Goal: Task Accomplishment & Management: Manage account settings

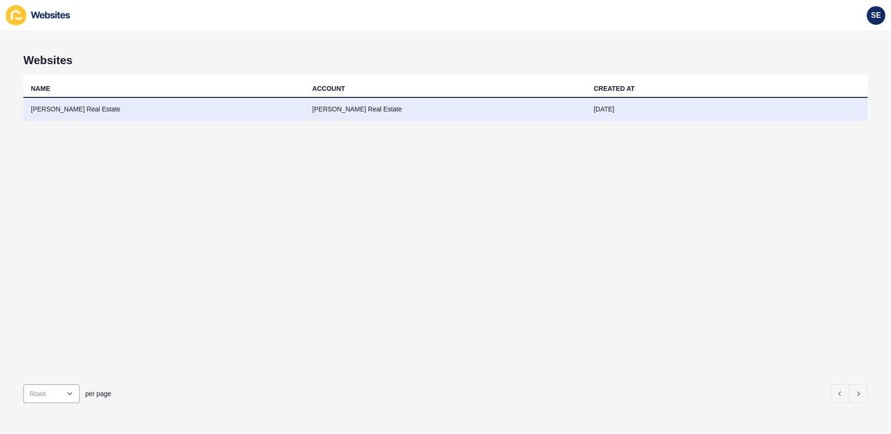
click at [74, 107] on td "[PERSON_NAME] Real Estate" at bounding box center [163, 109] width 281 height 23
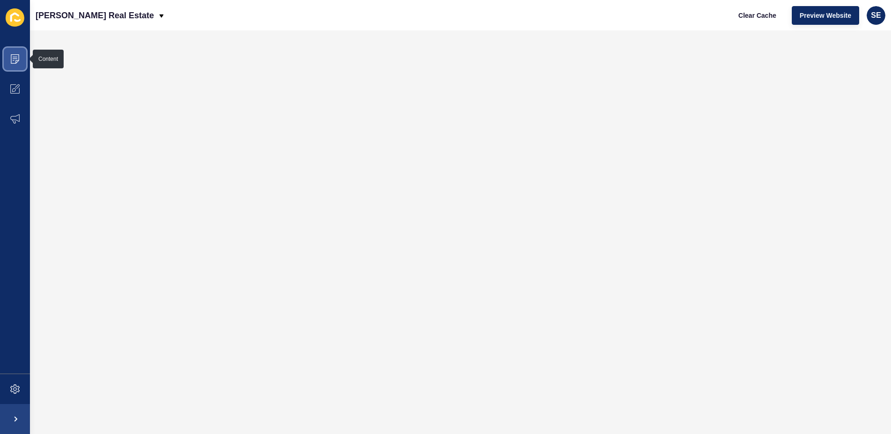
click at [15, 61] on icon at bounding box center [14, 58] width 9 height 9
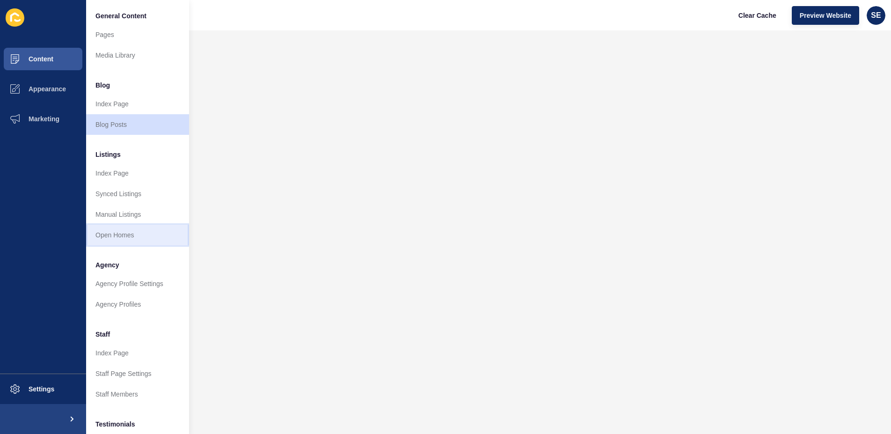
click at [122, 236] on link "Open Homes" at bounding box center [137, 235] width 103 height 21
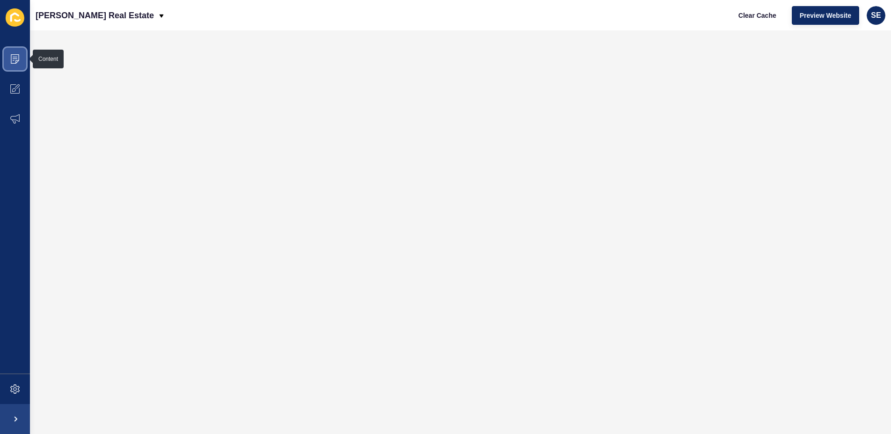
click at [16, 63] on icon at bounding box center [15, 58] width 8 height 9
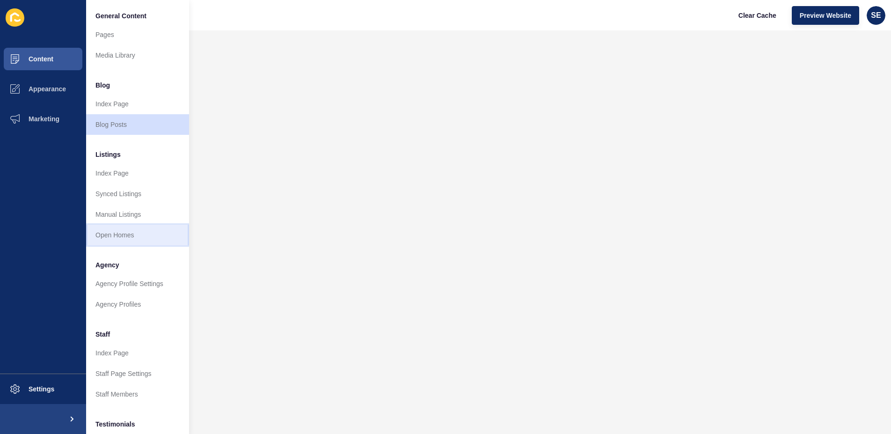
click at [117, 234] on link "Open Homes" at bounding box center [137, 235] width 103 height 21
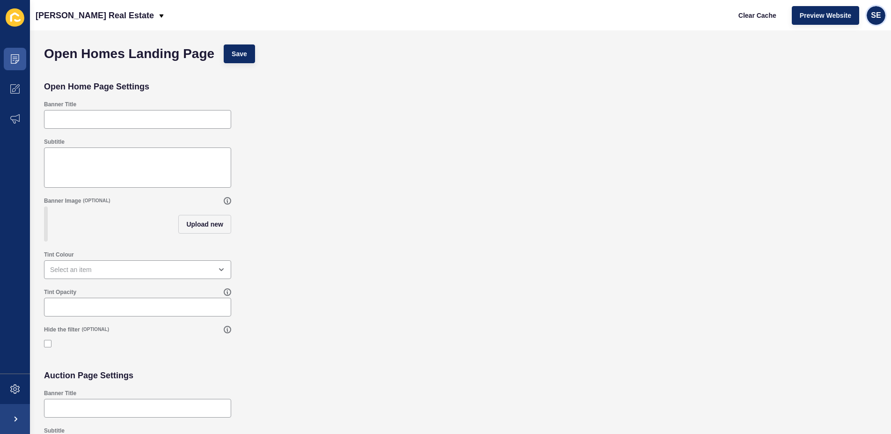
click at [878, 18] on span "SE" at bounding box center [876, 15] width 10 height 9
click at [832, 76] on link "Logout" at bounding box center [882, 78] width 125 height 21
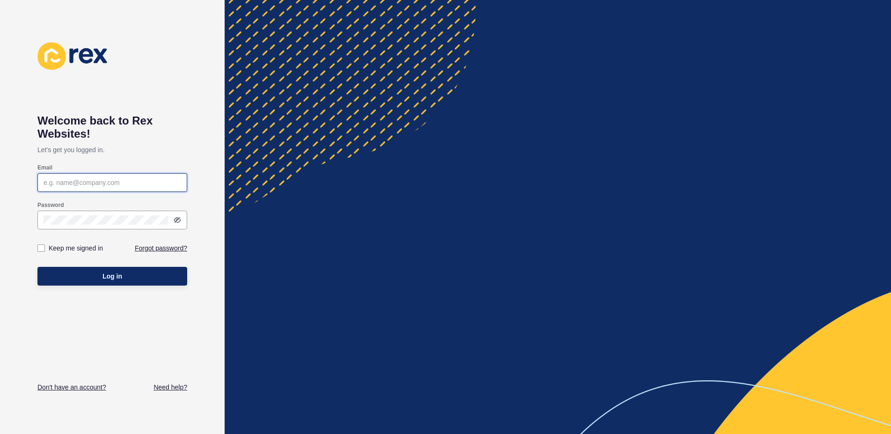
type input "[PERSON_NAME][EMAIL_ADDRESS][DOMAIN_NAME]"
